Goal: Book appointment/travel/reservation

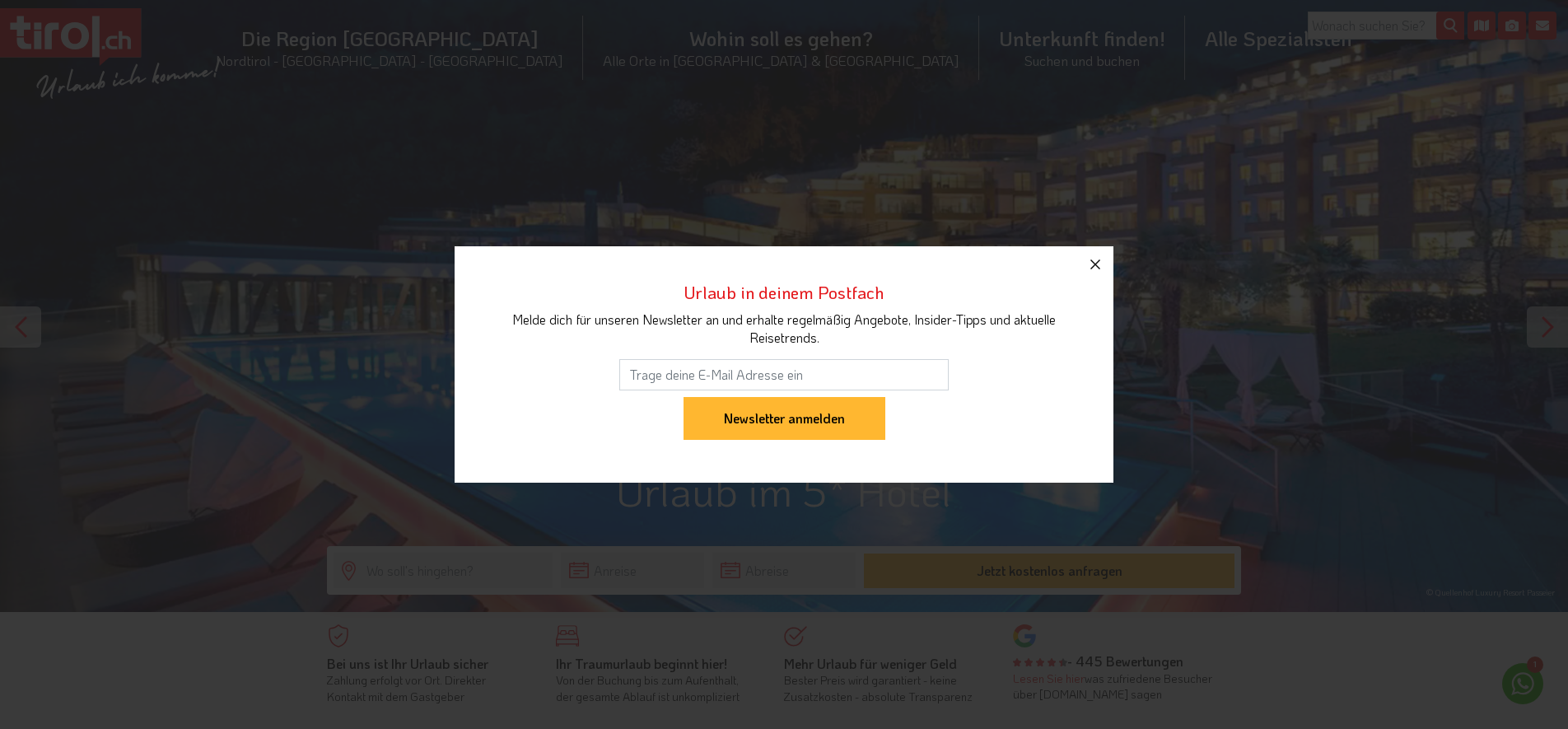
click at [1099, 264] on icon "button" at bounding box center [1095, 265] width 20 height 20
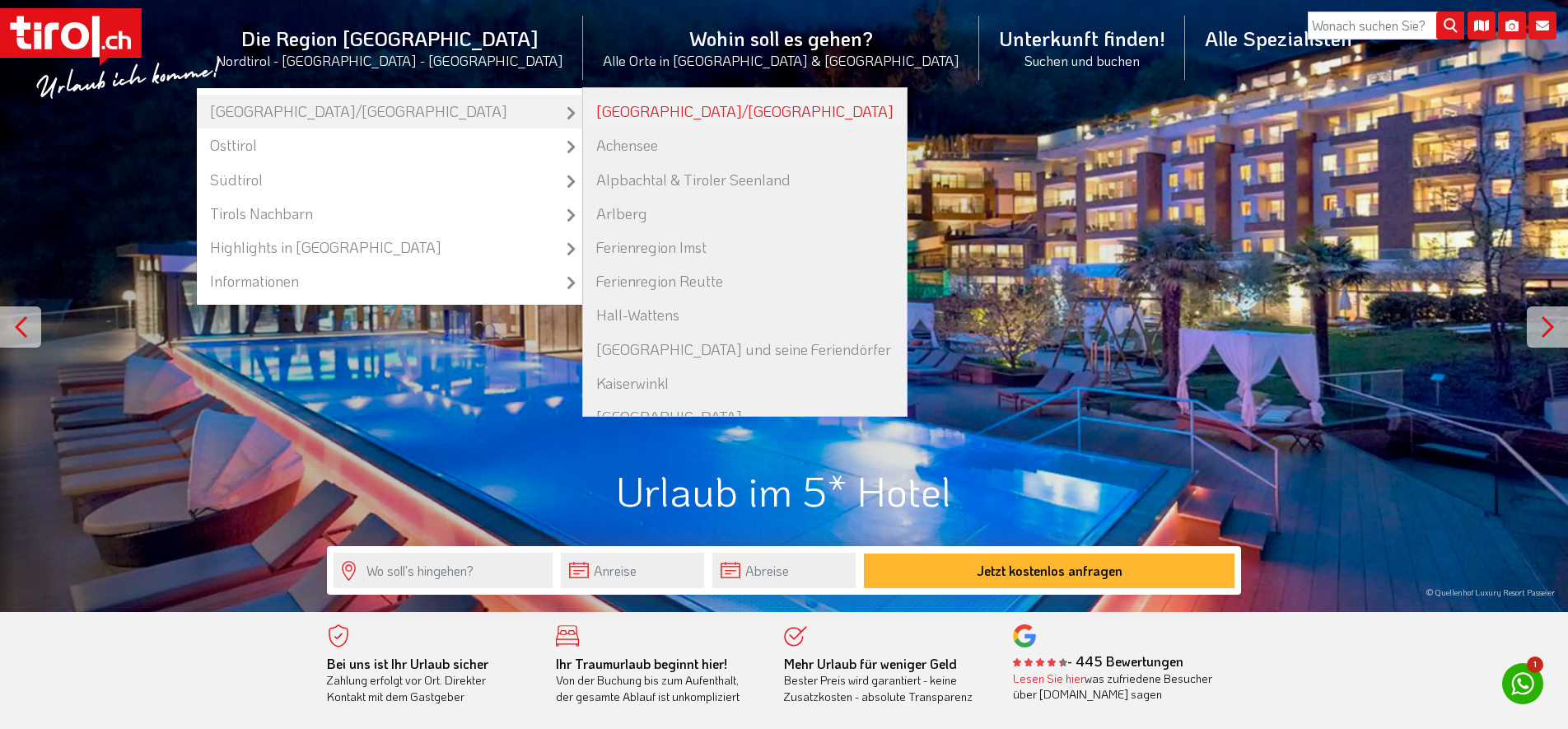
click at [606, 109] on link "[GEOGRAPHIC_DATA]/[GEOGRAPHIC_DATA]" at bounding box center [745, 111] width 323 height 34
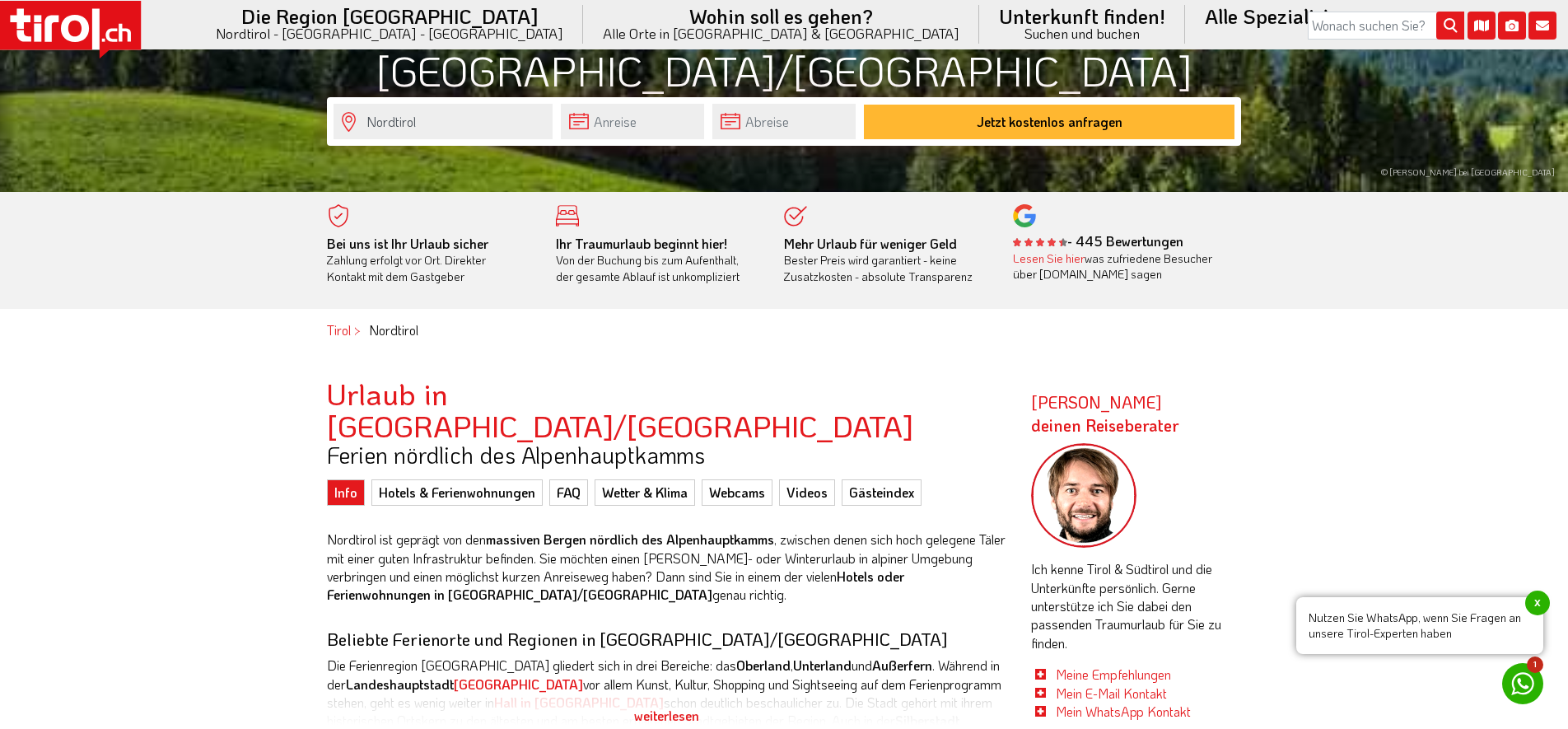
scroll to position [588, 0]
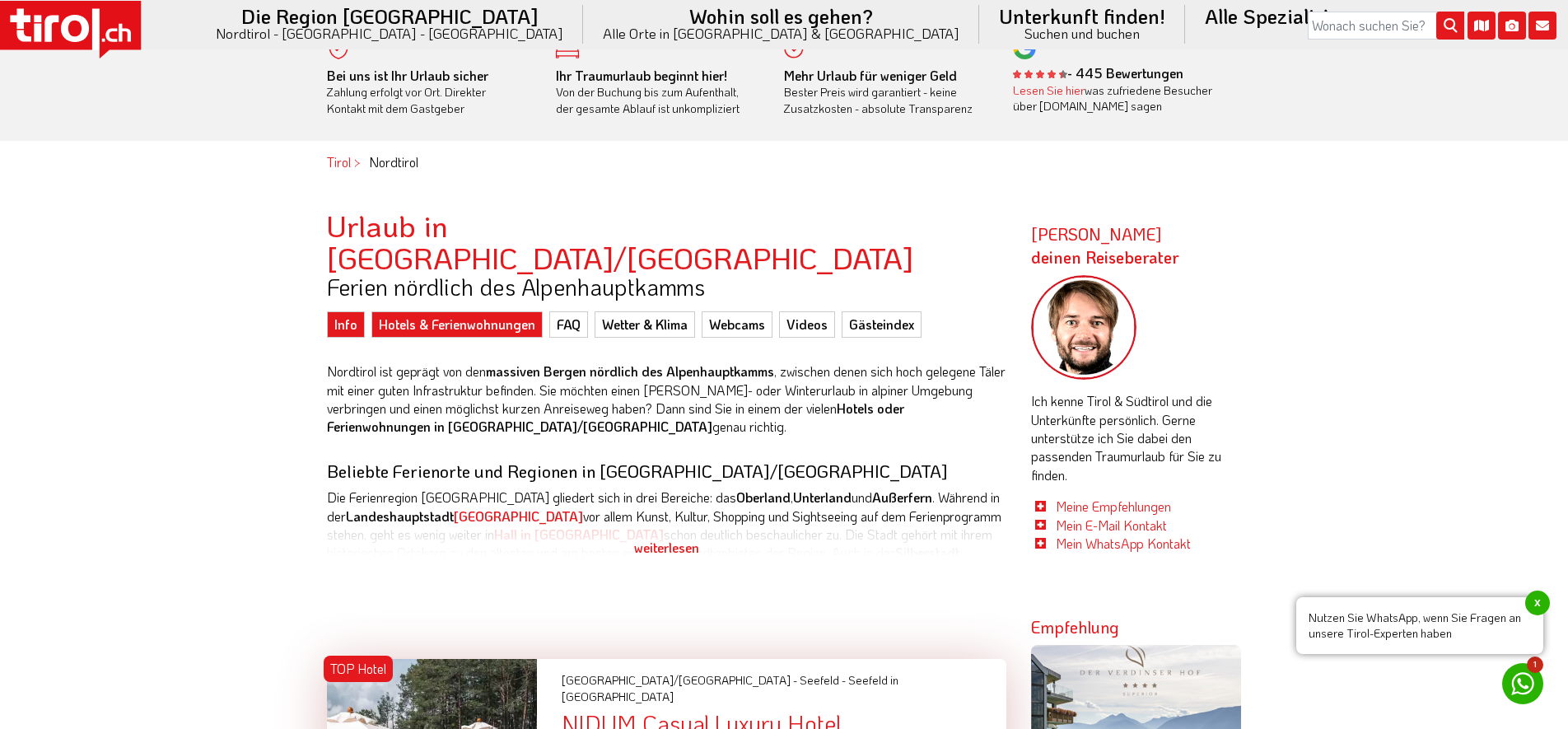
click at [431, 311] on link "Hotels & Ferienwohnungen" at bounding box center [457, 324] width 172 height 26
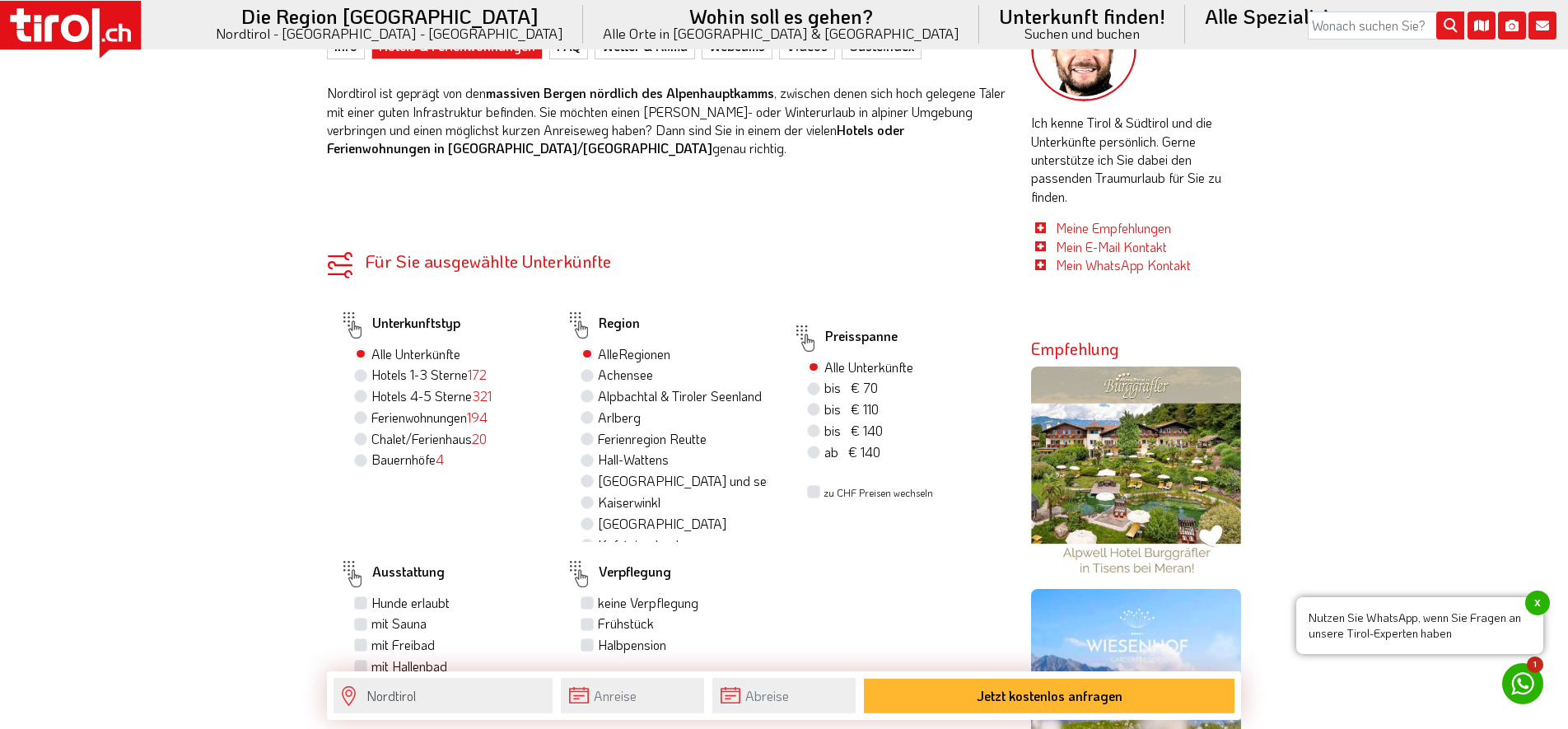
scroll to position [1008, 0]
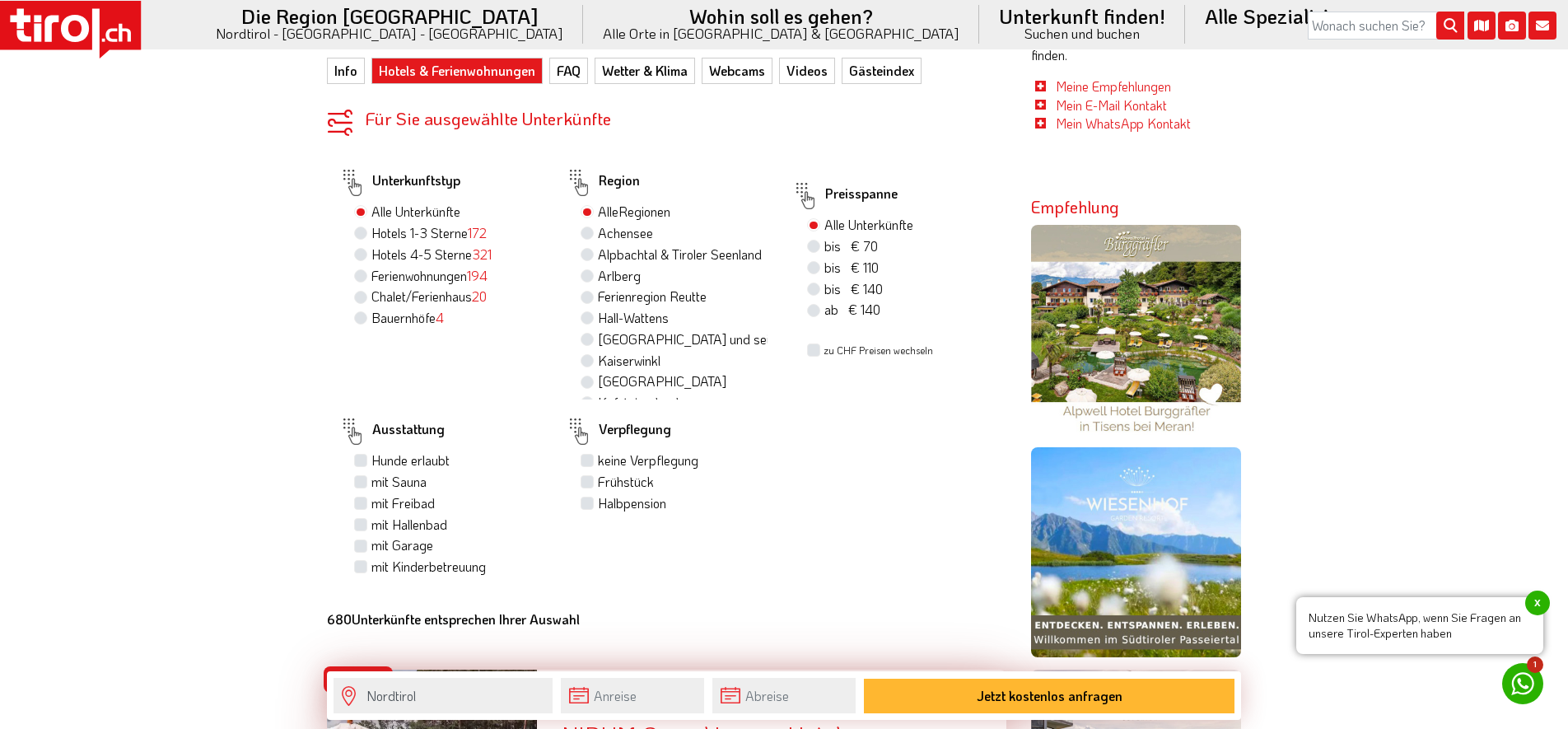
click at [598, 330] on label "[GEOGRAPHIC_DATA] und seine Feriendörfer" at bounding box center [681, 339] width 167 height 18
click at [591, 333] on input "[GEOGRAPHIC_DATA] und seine Feriendörfer" at bounding box center [589, 338] width 11 height 11
radio input "true"
click at [371, 246] on label "Hotels 4-5 Sterne 321" at bounding box center [431, 255] width 120 height 18
click at [361, 249] on input "Hotels 4-5 Sterne 321" at bounding box center [362, 254] width 11 height 11
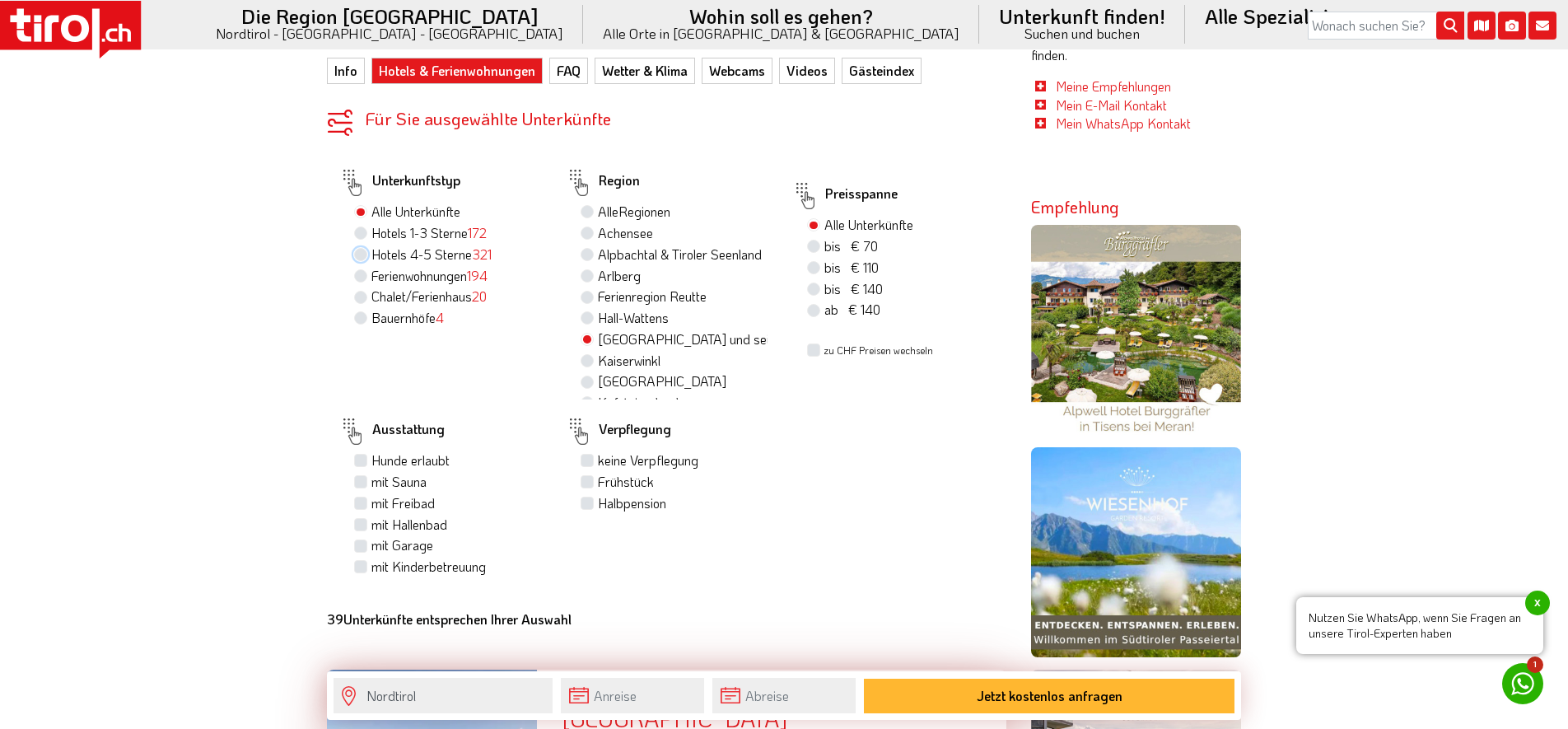
radio input "true"
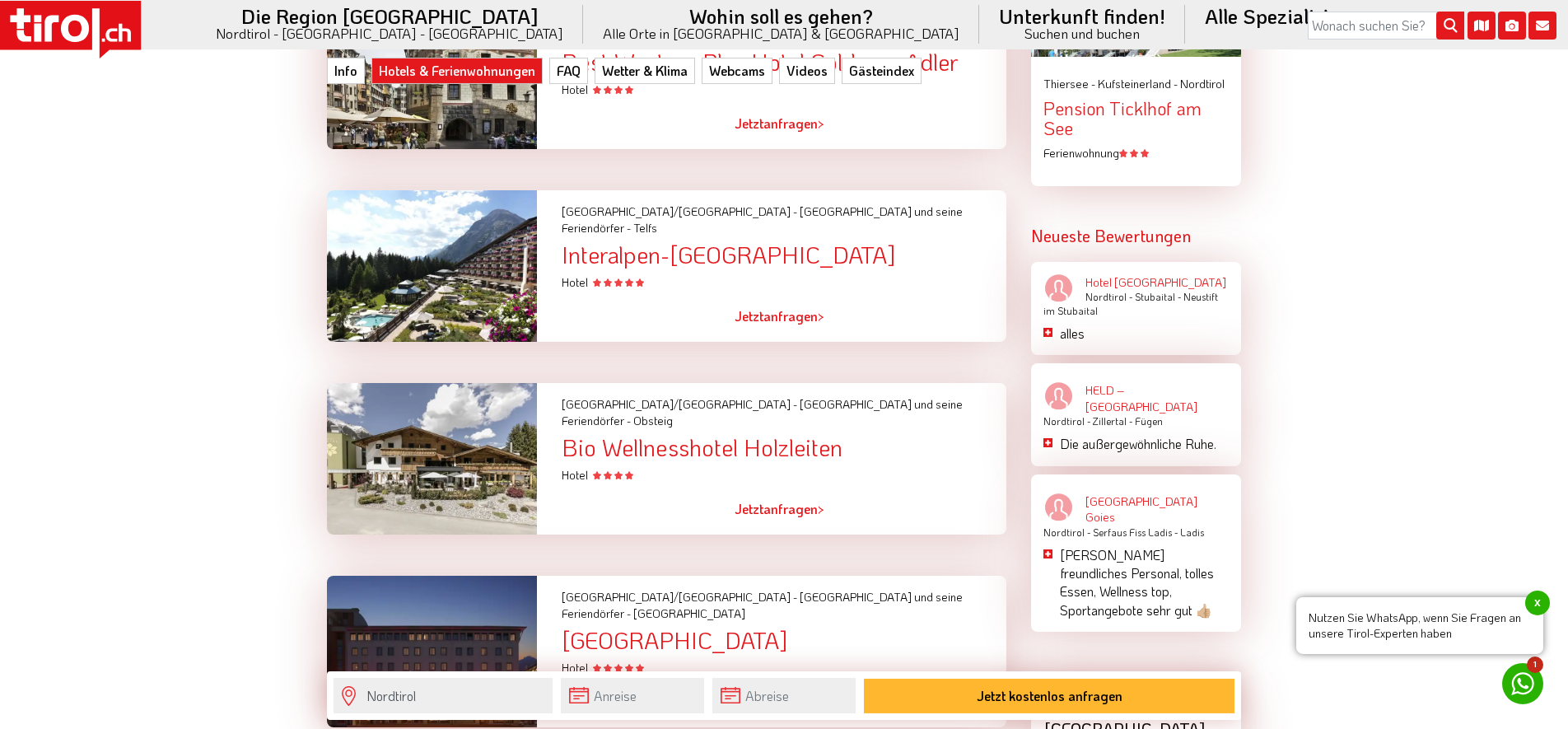
scroll to position [2520, 0]
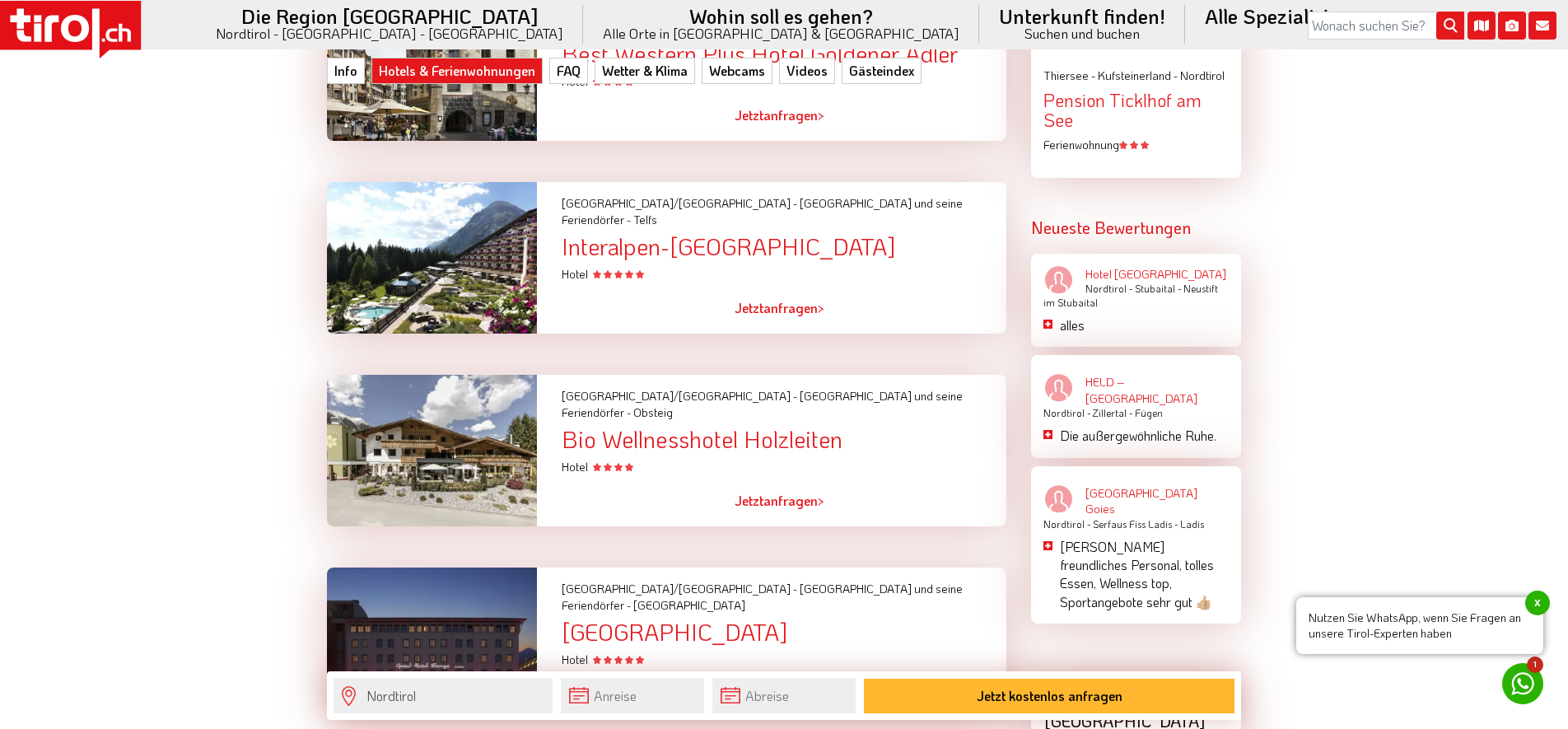
click at [484, 567] on div at bounding box center [431, 643] width 235 height 152
click at [439, 567] on div at bounding box center [431, 643] width 235 height 152
click at [812, 675] on link "Jetzt anfragen >" at bounding box center [779, 694] width 90 height 38
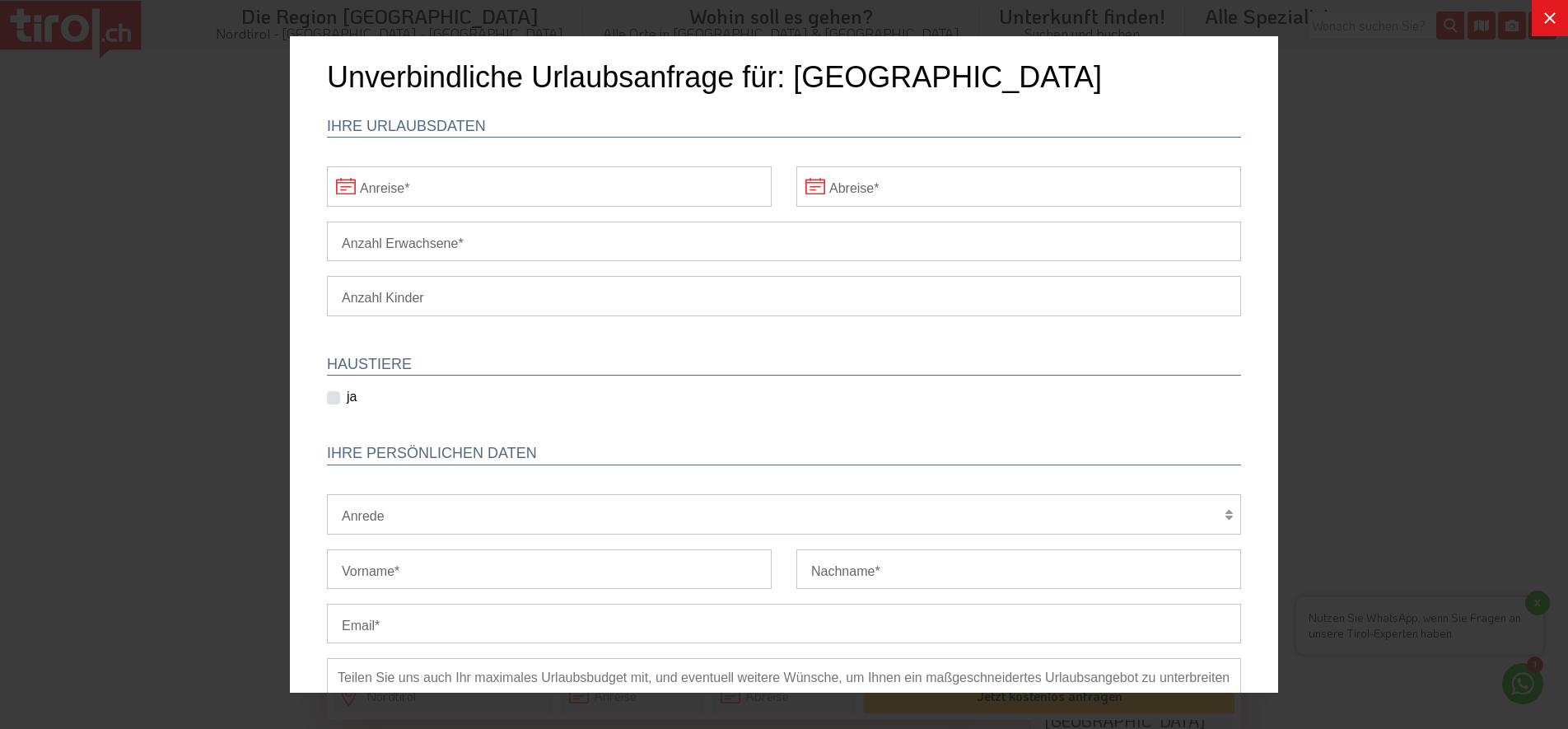
scroll to position [0, 0]
